Goal: Transaction & Acquisition: Purchase product/service

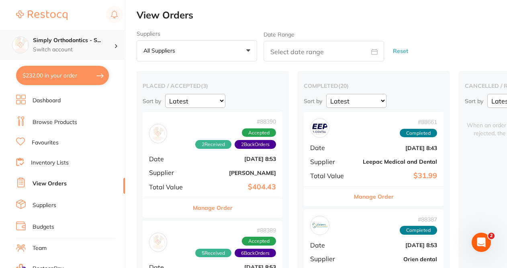
click at [100, 41] on h4 "Simply Orthodontics - S..." at bounding box center [73, 41] width 81 height 8
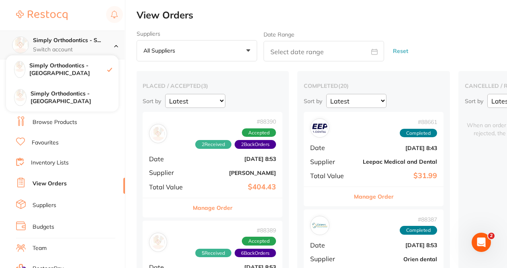
click at [100, 41] on h4 "Simply Orthodontics - S..." at bounding box center [73, 41] width 81 height 8
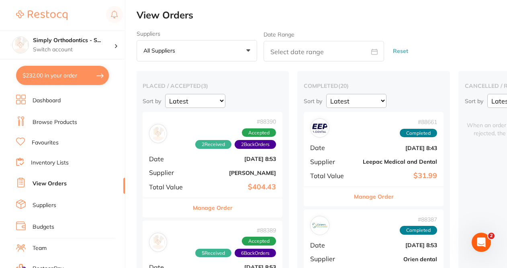
click at [33, 140] on link "Favourites" at bounding box center [45, 143] width 27 height 8
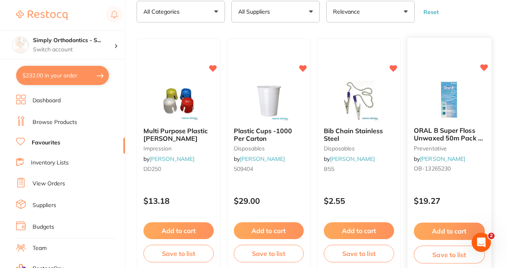
scroll to position [55, 0]
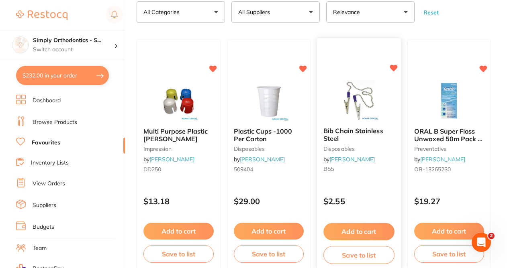
click at [360, 233] on button "Add to cart" at bounding box center [359, 231] width 71 height 17
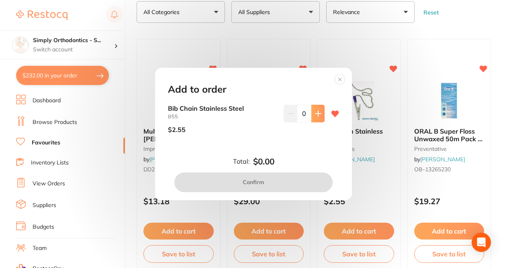
click at [315, 113] on icon at bounding box center [318, 114] width 6 height 6
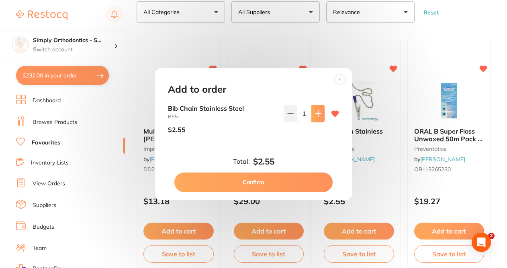
click at [315, 113] on icon at bounding box center [318, 114] width 6 height 6
type input "3"
click at [248, 180] on button "Confirm" at bounding box center [253, 182] width 158 height 19
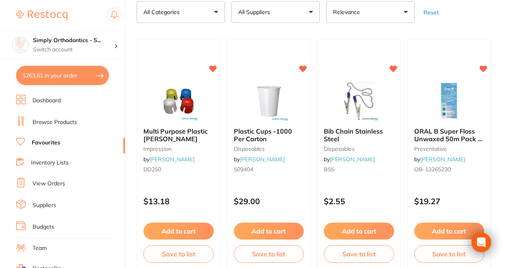
type textarea "Deliver to [GEOGRAPHIC_DATA]"
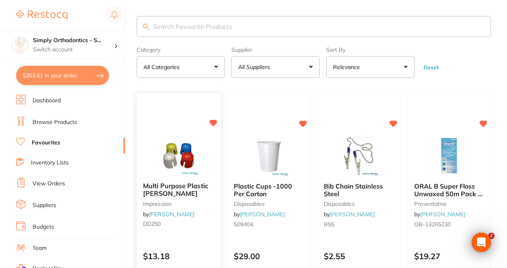
scroll to position [0, 0]
click at [276, 78] on button "All Suppliers" at bounding box center [275, 67] width 88 height 22
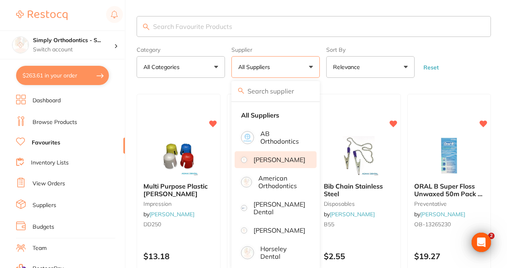
click at [269, 164] on p "[PERSON_NAME]" at bounding box center [280, 159] width 52 height 7
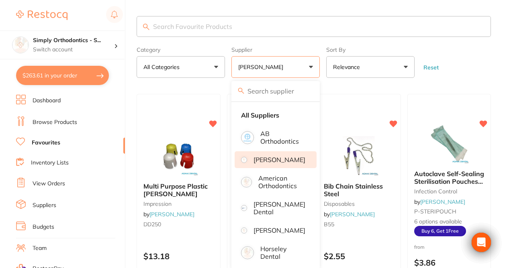
click at [488, 77] on form "Category All Categories All Categories burs disposables finishing & polishing i…" at bounding box center [314, 60] width 354 height 35
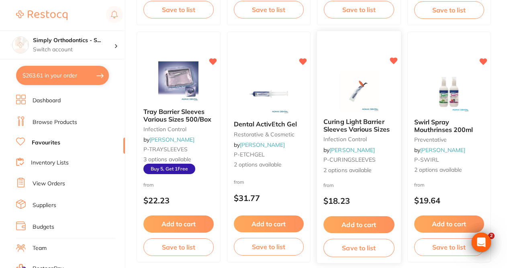
scroll to position [300, 0]
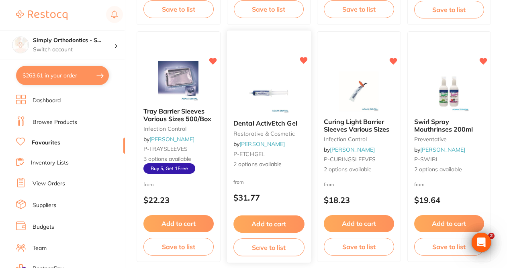
click at [272, 93] on img at bounding box center [268, 93] width 53 height 41
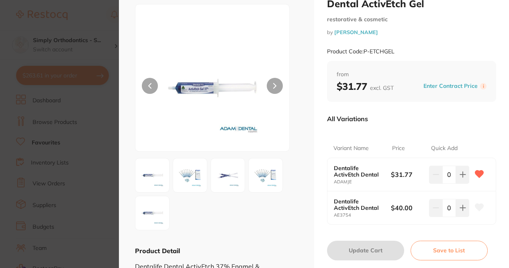
scroll to position [27, 0]
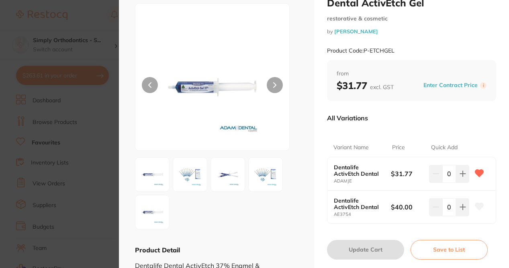
click at [102, 23] on section "Dental ActivEtch Gel restorative & cosmetic by [PERSON_NAME] Product Code: P-ET…" at bounding box center [254, 134] width 509 height 268
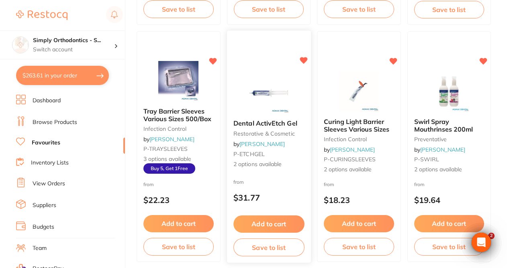
click at [272, 224] on button "Add to cart" at bounding box center [268, 224] width 71 height 17
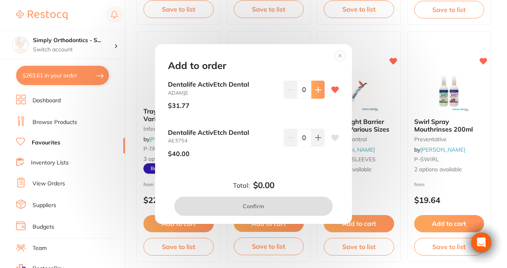
click at [315, 93] on icon at bounding box center [318, 90] width 6 height 6
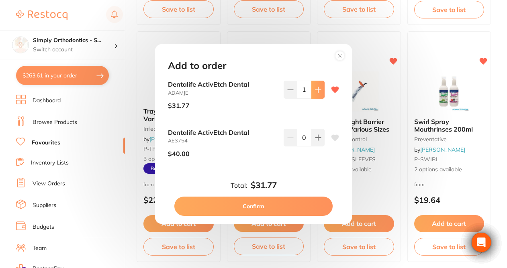
click at [315, 93] on icon at bounding box center [318, 90] width 6 height 6
type input "2"
click at [264, 207] on button "Confirm" at bounding box center [253, 206] width 158 height 19
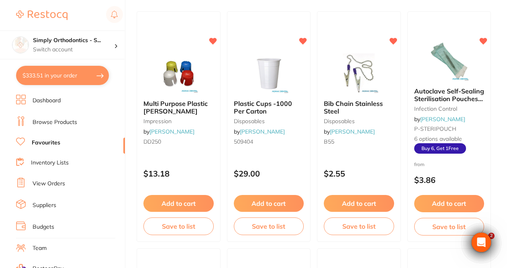
scroll to position [79, 0]
